Goal: Task Accomplishment & Management: Use online tool/utility

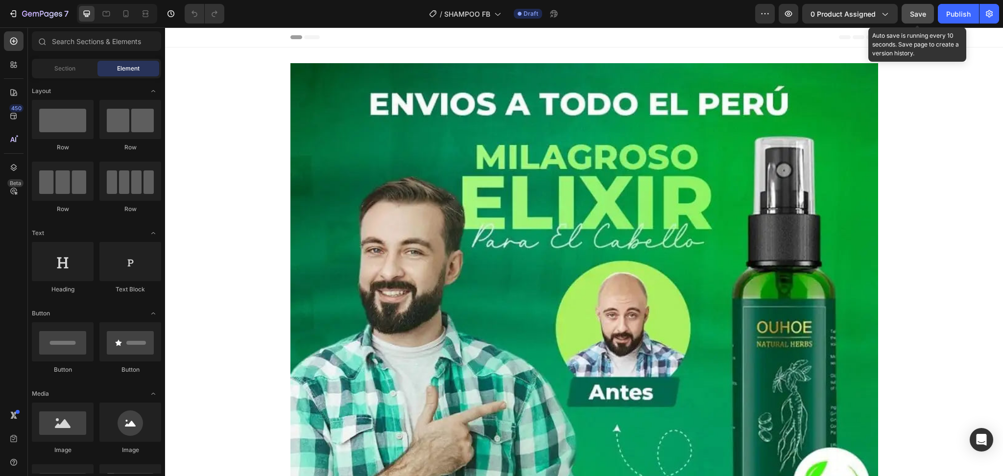
click at [909, 16] on button "Save" at bounding box center [917, 14] width 32 height 20
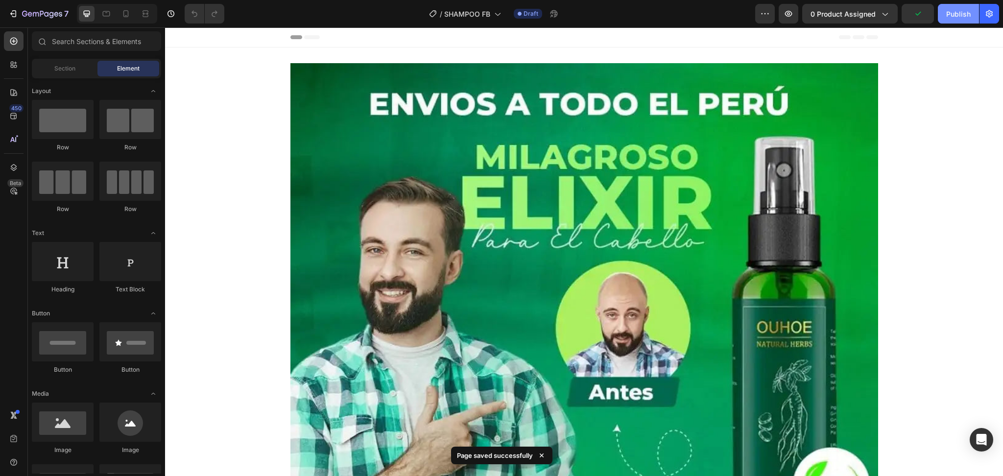
click at [953, 12] on div "Publish" at bounding box center [958, 14] width 24 height 10
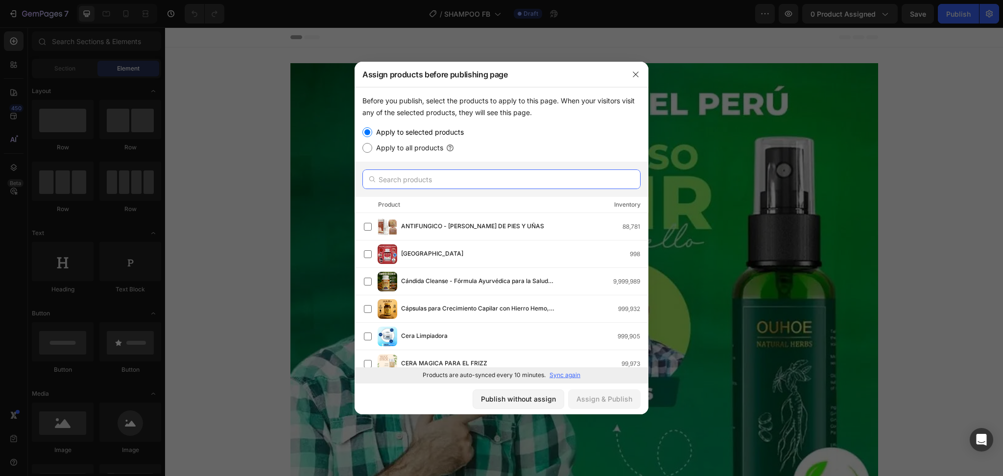
click at [521, 183] on input "text" at bounding box center [501, 179] width 278 height 20
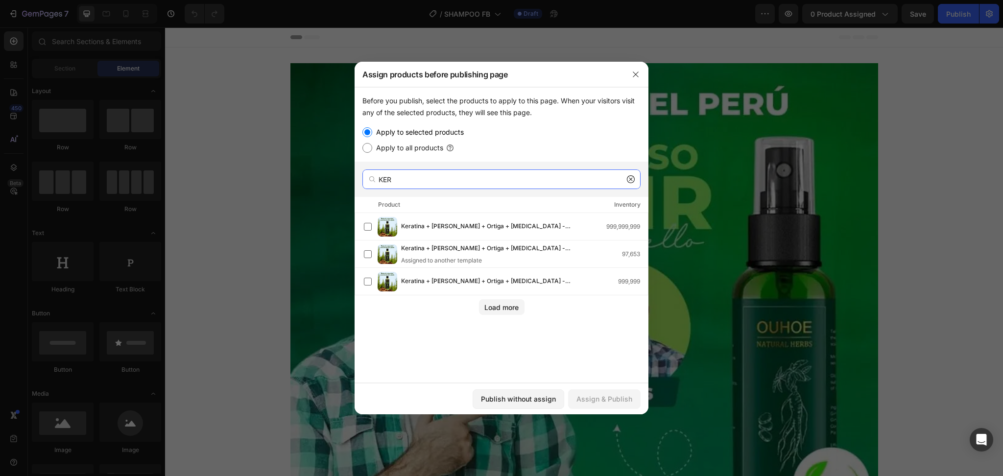
type input "KER"
click at [423, 223] on span "Keratina + [PERSON_NAME] + Ortiga + [MEDICAL_DATA] - Champú Nutritivo y Regener…" at bounding box center [486, 226] width 170 height 11
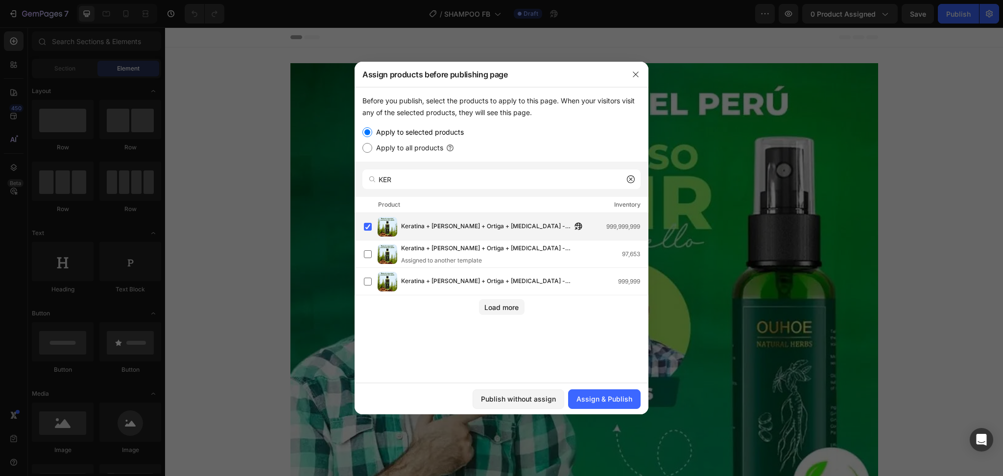
click at [410, 226] on span "Keratina + [PERSON_NAME] + Ortiga + [MEDICAL_DATA] - Champú Nutritivo y Regener…" at bounding box center [486, 226] width 170 height 11
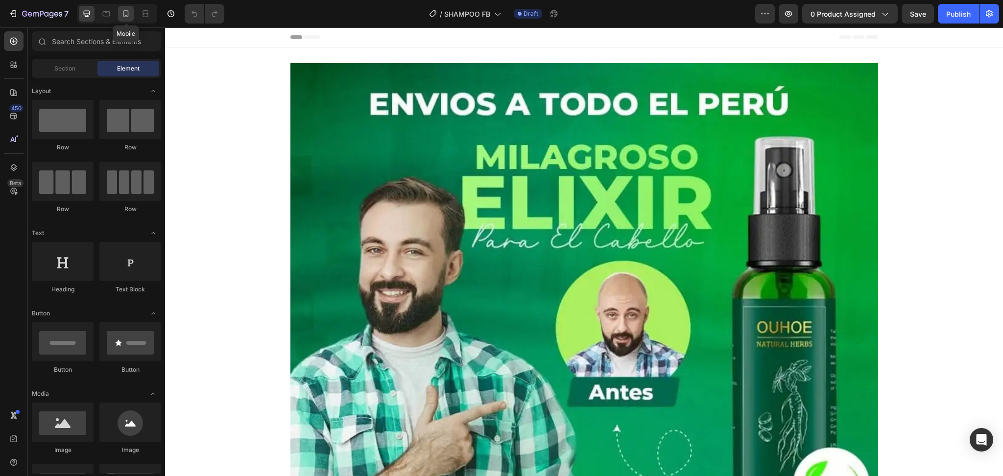
click at [120, 19] on div at bounding box center [126, 14] width 16 height 16
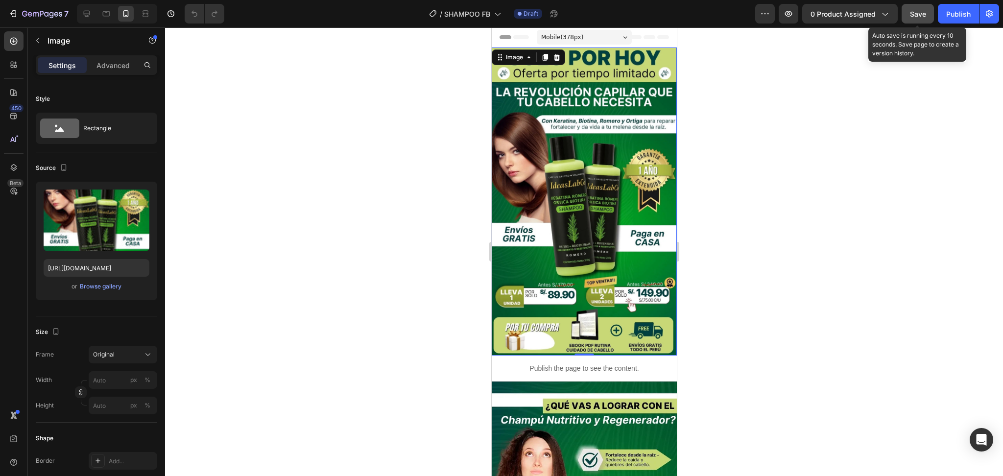
click at [910, 15] on span "Save" at bounding box center [918, 14] width 16 height 8
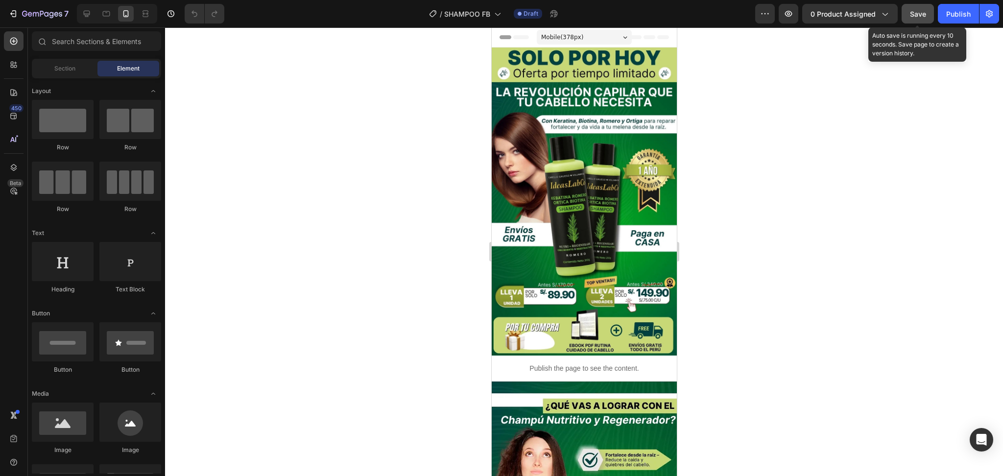
click at [921, 14] on span "Save" at bounding box center [918, 14] width 16 height 8
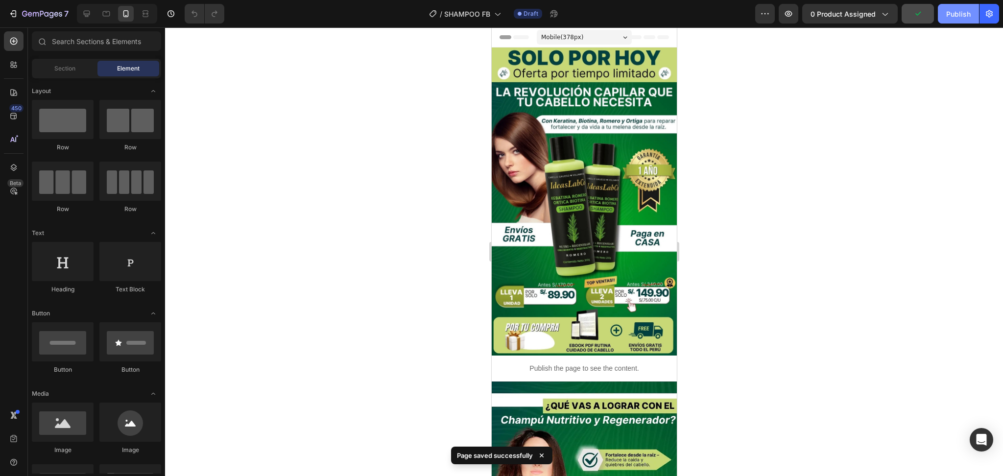
click at [947, 14] on div "Publish" at bounding box center [958, 14] width 24 height 10
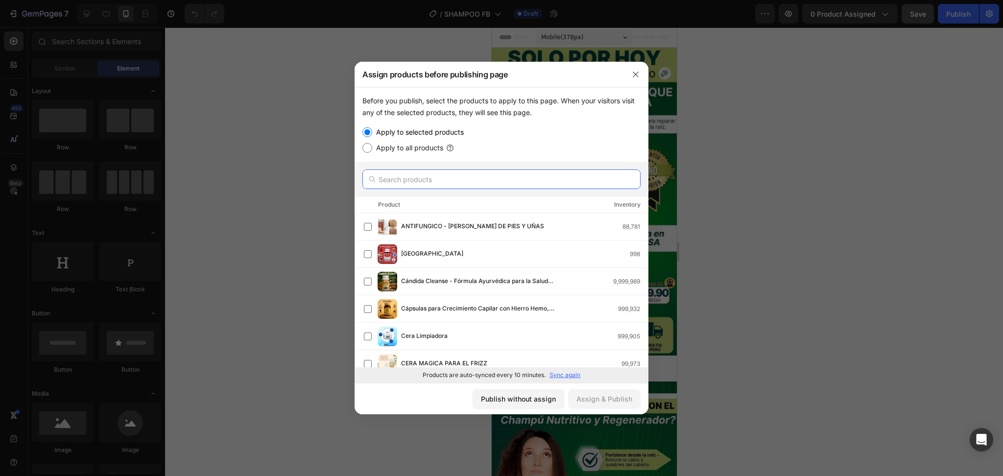
click at [404, 186] on input "text" at bounding box center [501, 179] width 278 height 20
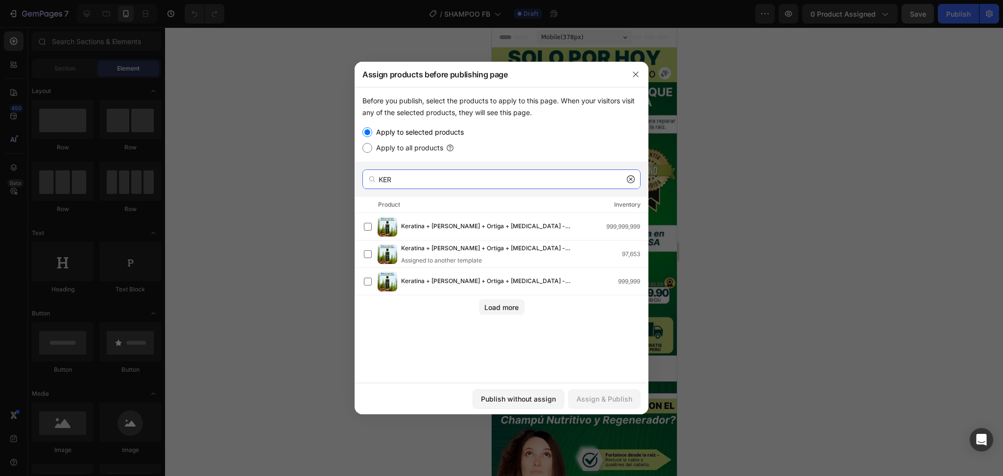
type input "KER"
click at [474, 229] on span "Keratina + [PERSON_NAME] + Ortiga + [MEDICAL_DATA] - Champú Nutritivo y Regener…" at bounding box center [486, 226] width 170 height 11
click at [602, 398] on div "Assign & Publish" at bounding box center [604, 399] width 56 height 10
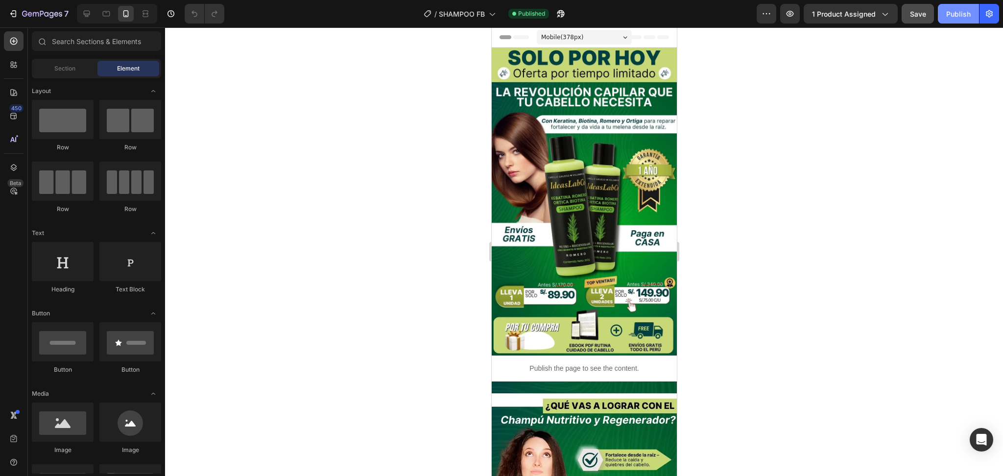
click at [944, 18] on button "Publish" at bounding box center [958, 14] width 41 height 20
